Goal: Information Seeking & Learning: Check status

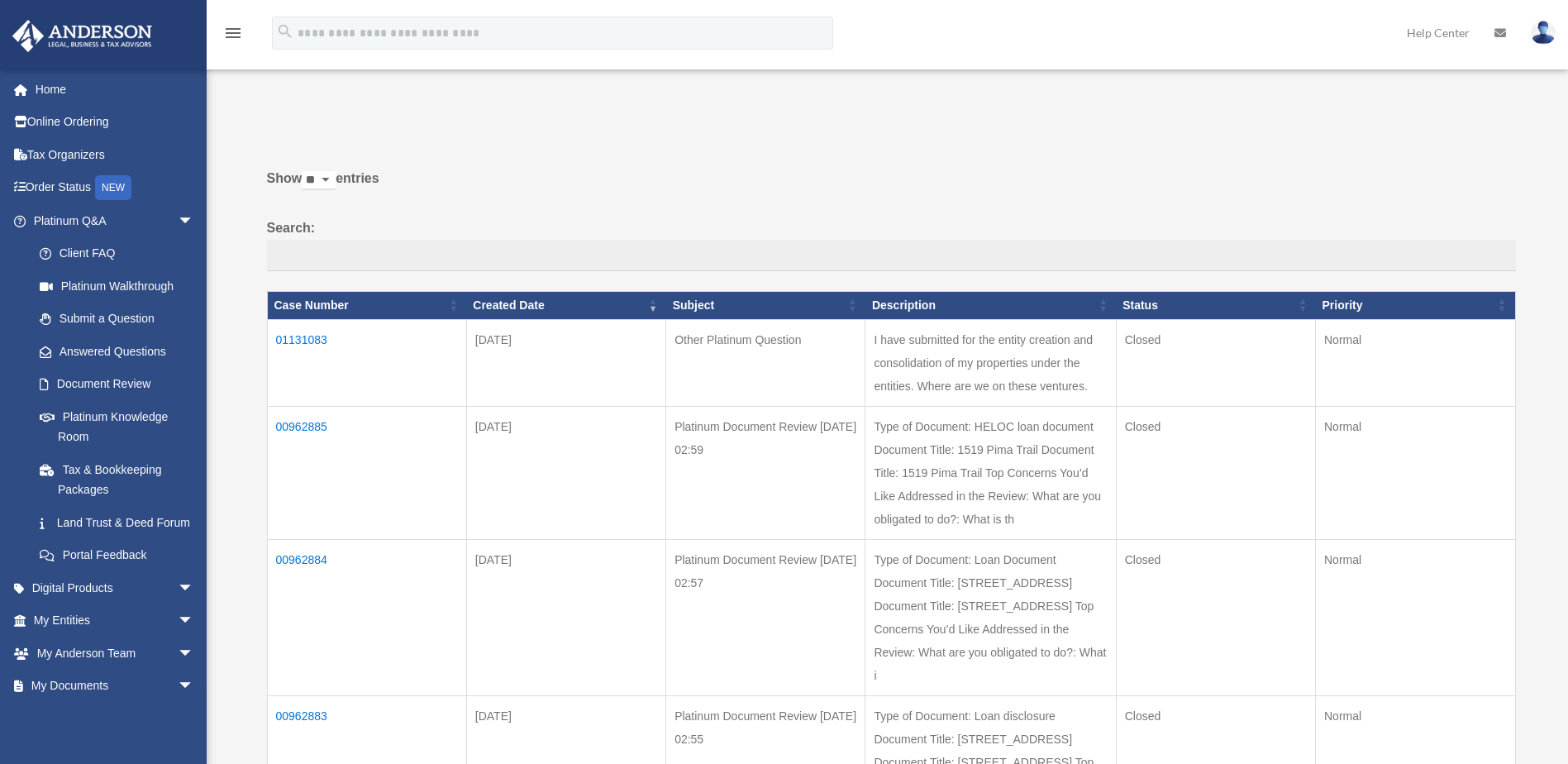
click at [300, 338] on td "01131083" at bounding box center [366, 362] width 199 height 87
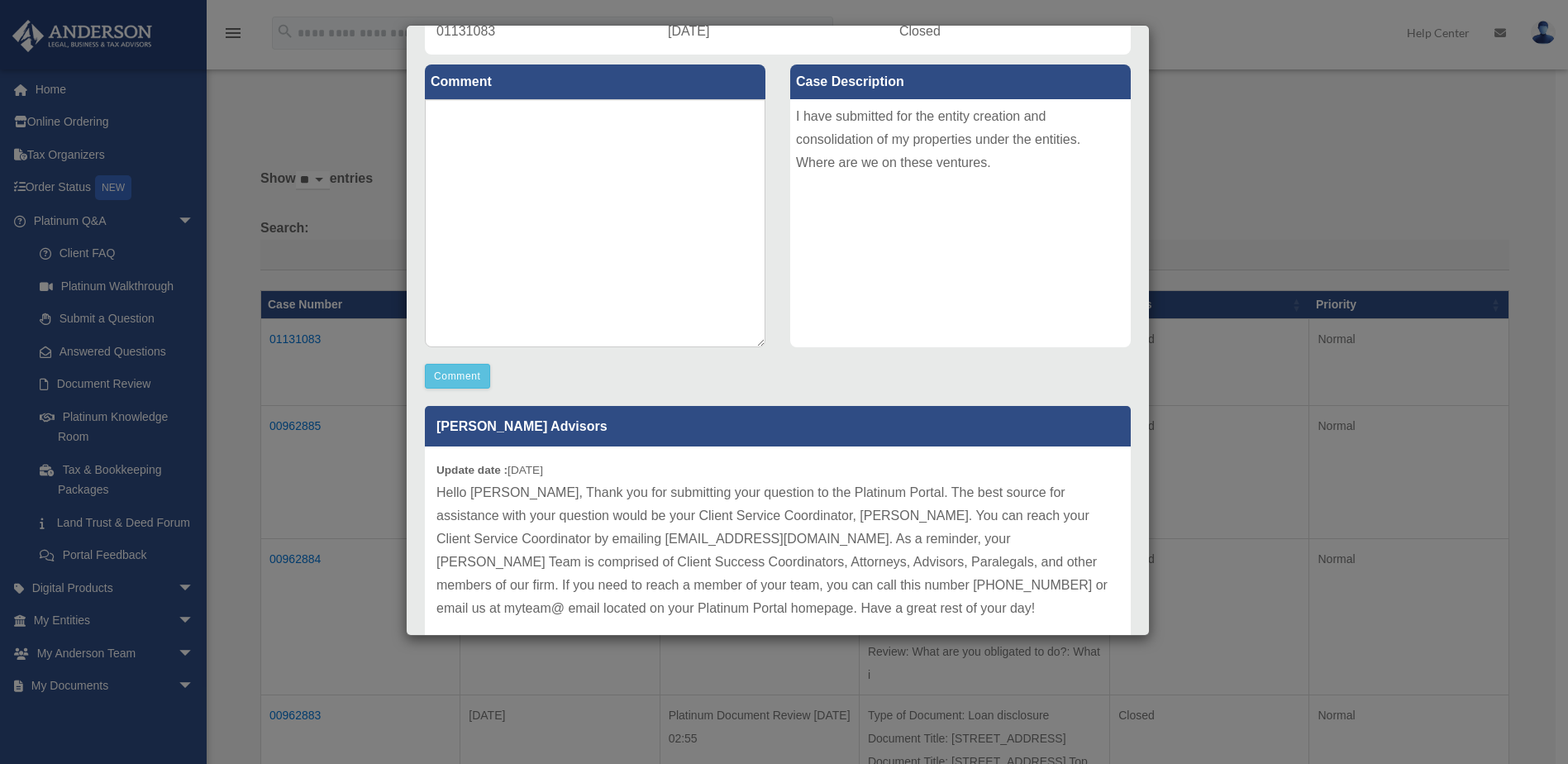
scroll to position [235, 0]
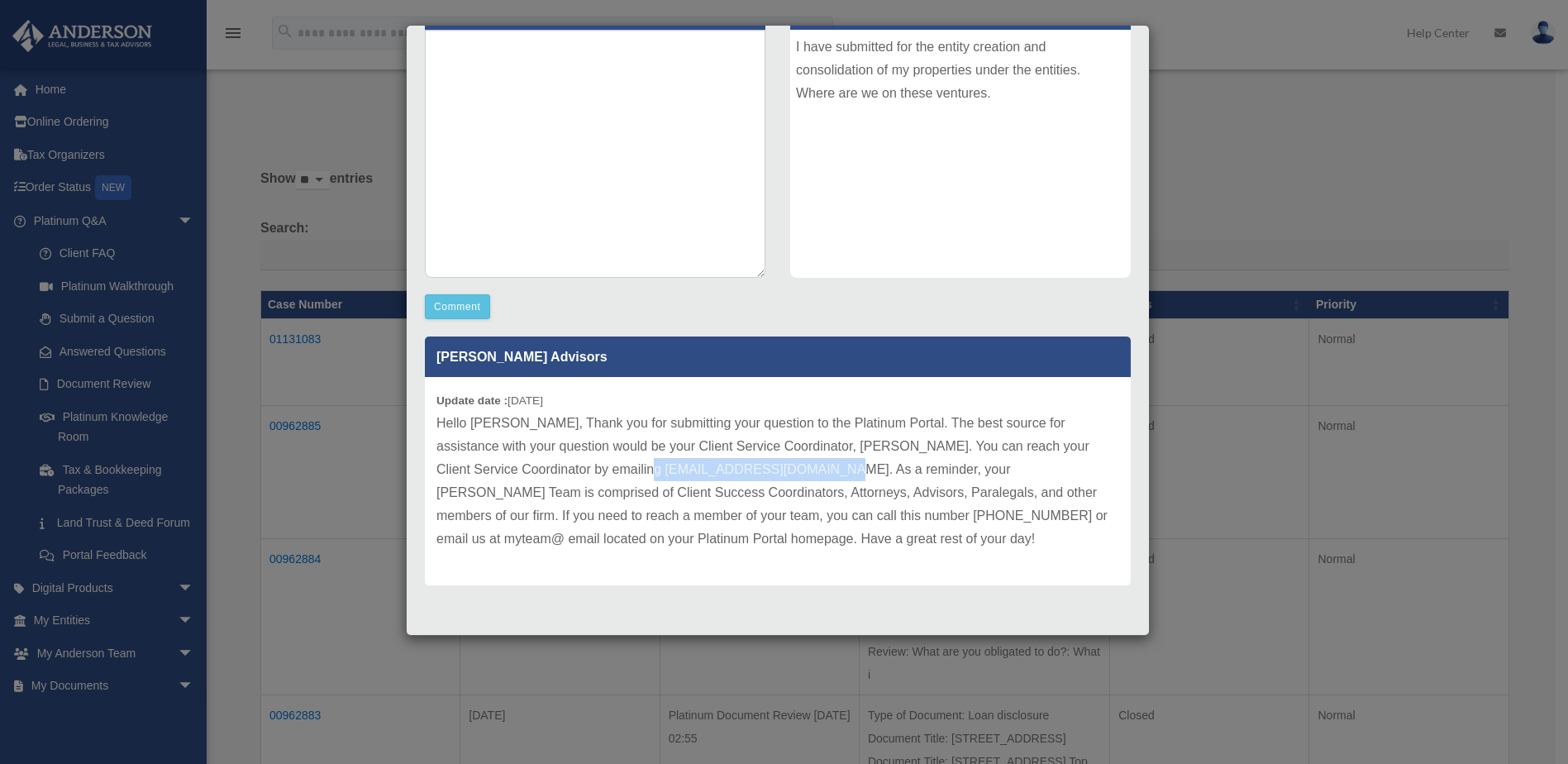
drag, startPoint x: 628, startPoint y: 466, endPoint x: 819, endPoint y: 467, distance: 191.0
click at [819, 467] on p "Hello [PERSON_NAME], Thank you for submitting your question to the Platinum Por…" at bounding box center [777, 481] width 683 height 139
copy p "[EMAIL_ADDRESS][DOMAIN_NAME]"
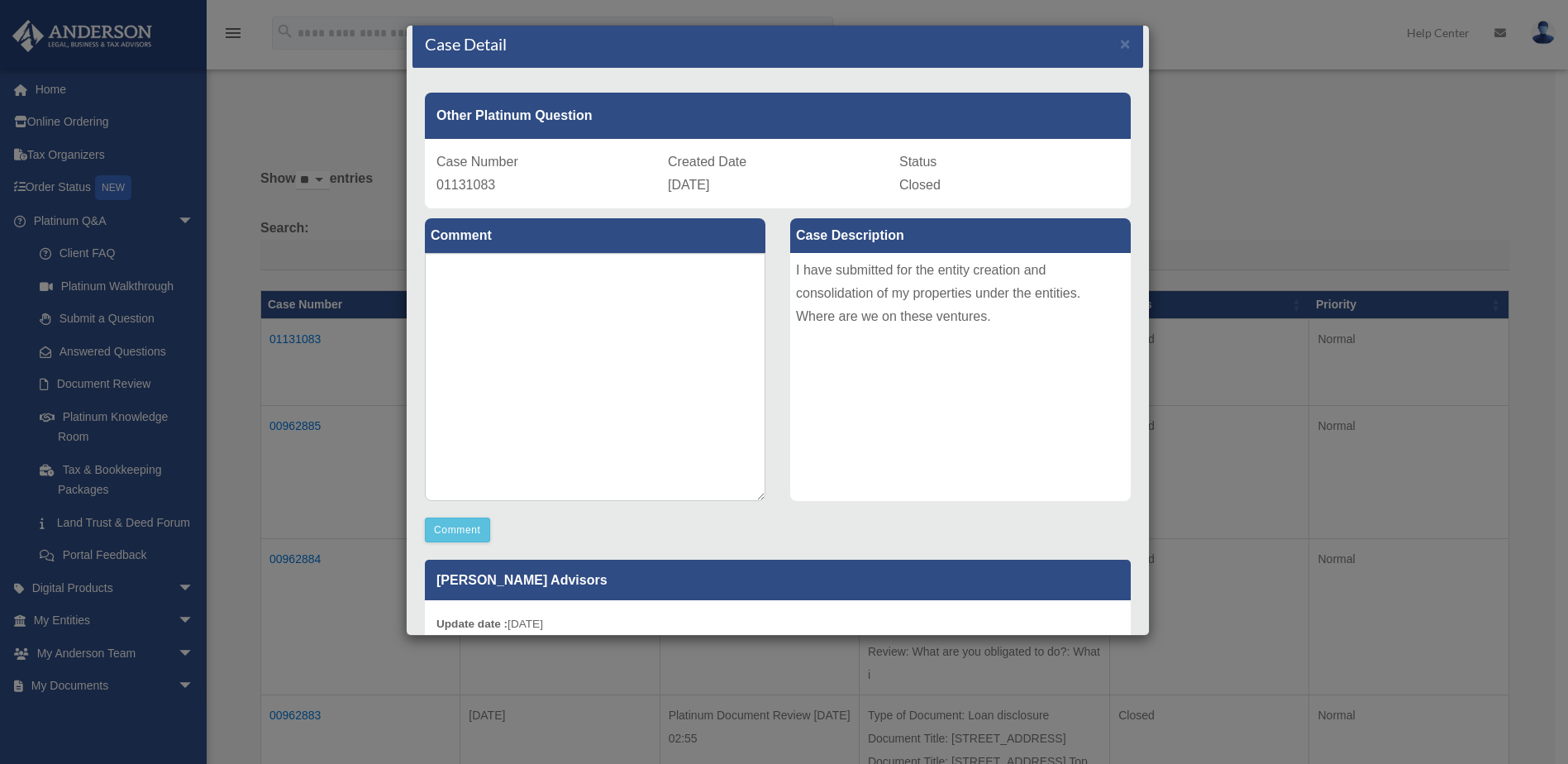
scroll to position [0, 0]
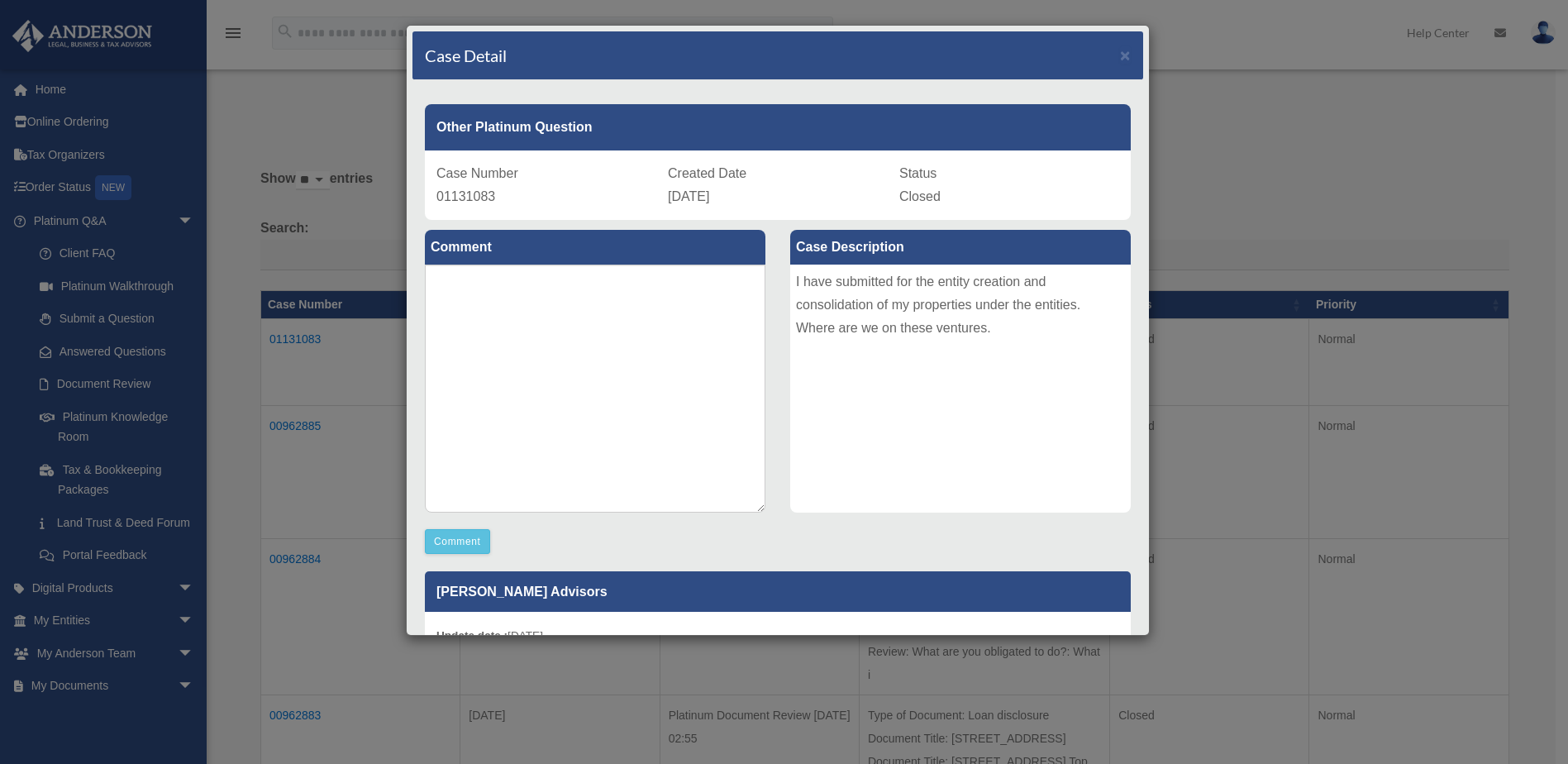
click at [1121, 53] on div "Case Detail ×" at bounding box center [777, 55] width 731 height 49
click at [1120, 54] on span "×" at bounding box center [1125, 54] width 11 height 19
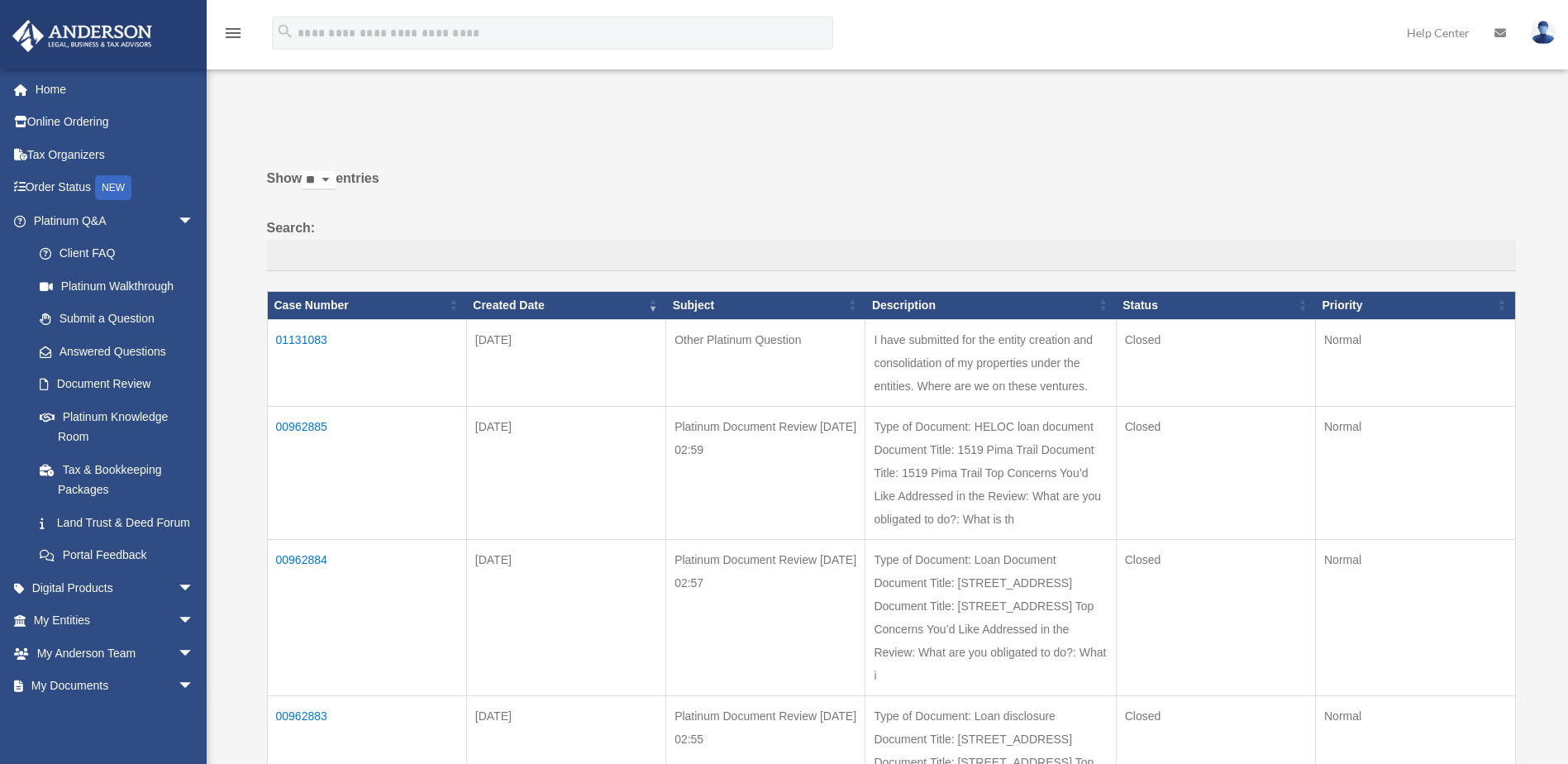
click at [1544, 33] on img at bounding box center [1544, 32] width 25 height 24
click at [994, 377] on td "I have submitted for the entity creation and consolidation of my properties und…" at bounding box center [991, 362] width 251 height 87
click at [294, 334] on td "01131083" at bounding box center [366, 362] width 199 height 87
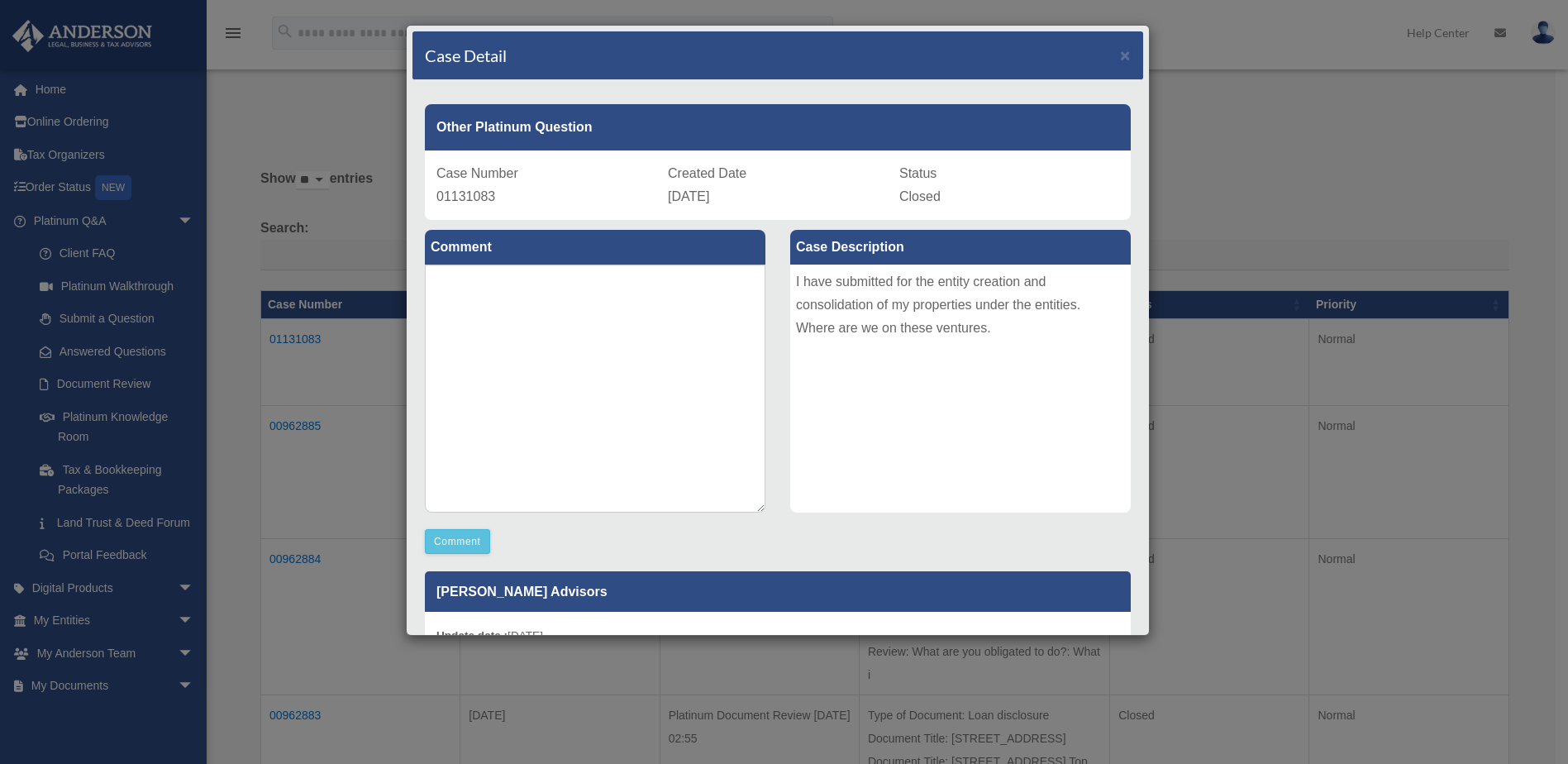
click at [918, 295] on div "I have submitted for the entity creation and consolidation of my properties und…" at bounding box center [961, 388] width 341 height 248
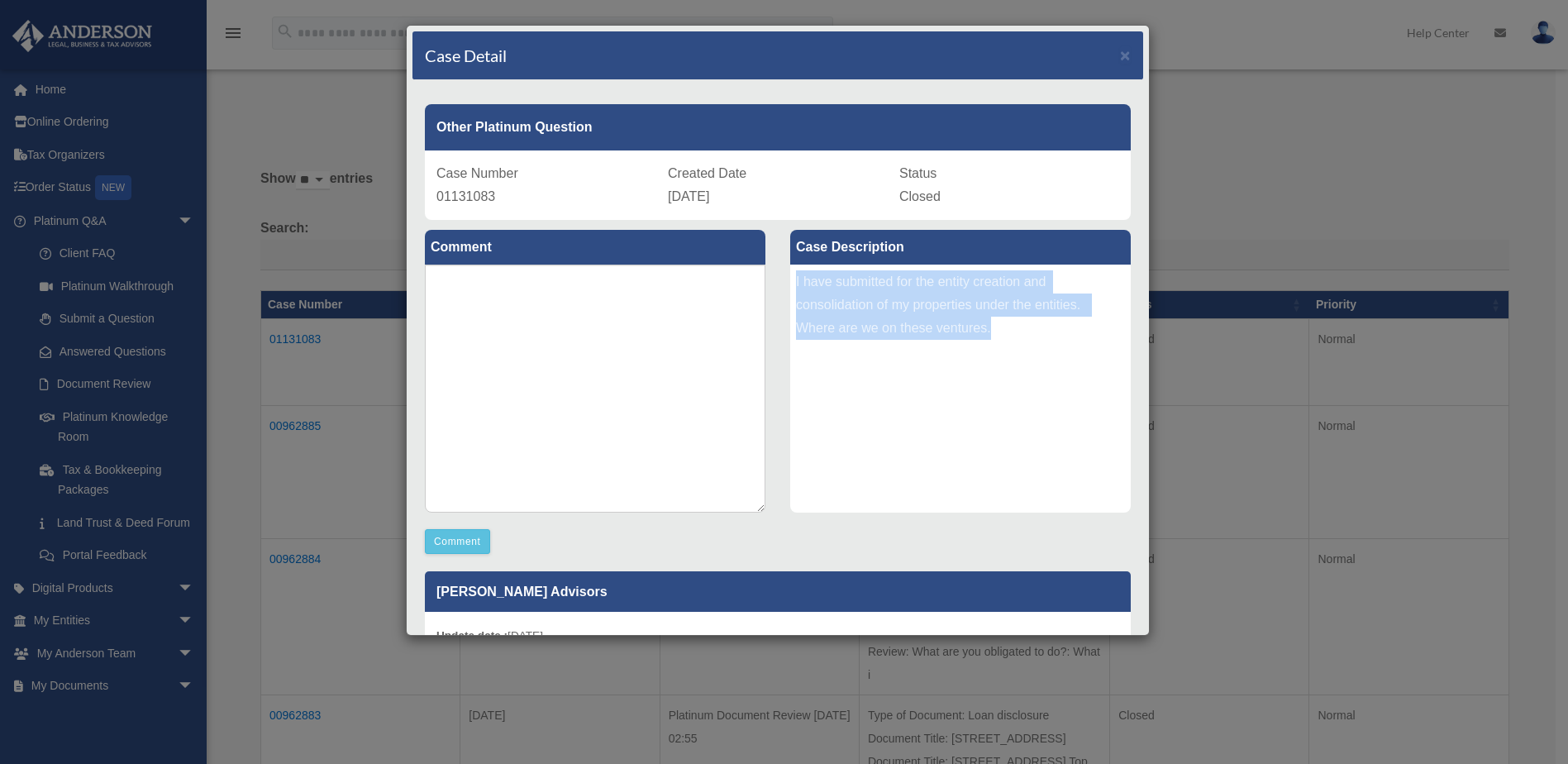
drag, startPoint x: 1008, startPoint y: 333, endPoint x: 783, endPoint y: 276, distance: 232.1
click at [783, 276] on div "Case Description I have submitted for the entity creation and consolidation of …" at bounding box center [960, 372] width 365 height 305
copy div "I have submitted for the entity creation and consolidation of my properties und…"
click at [1120, 58] on span "×" at bounding box center [1125, 54] width 11 height 19
